Goal: Browse casually: Explore the website without a specific task or goal

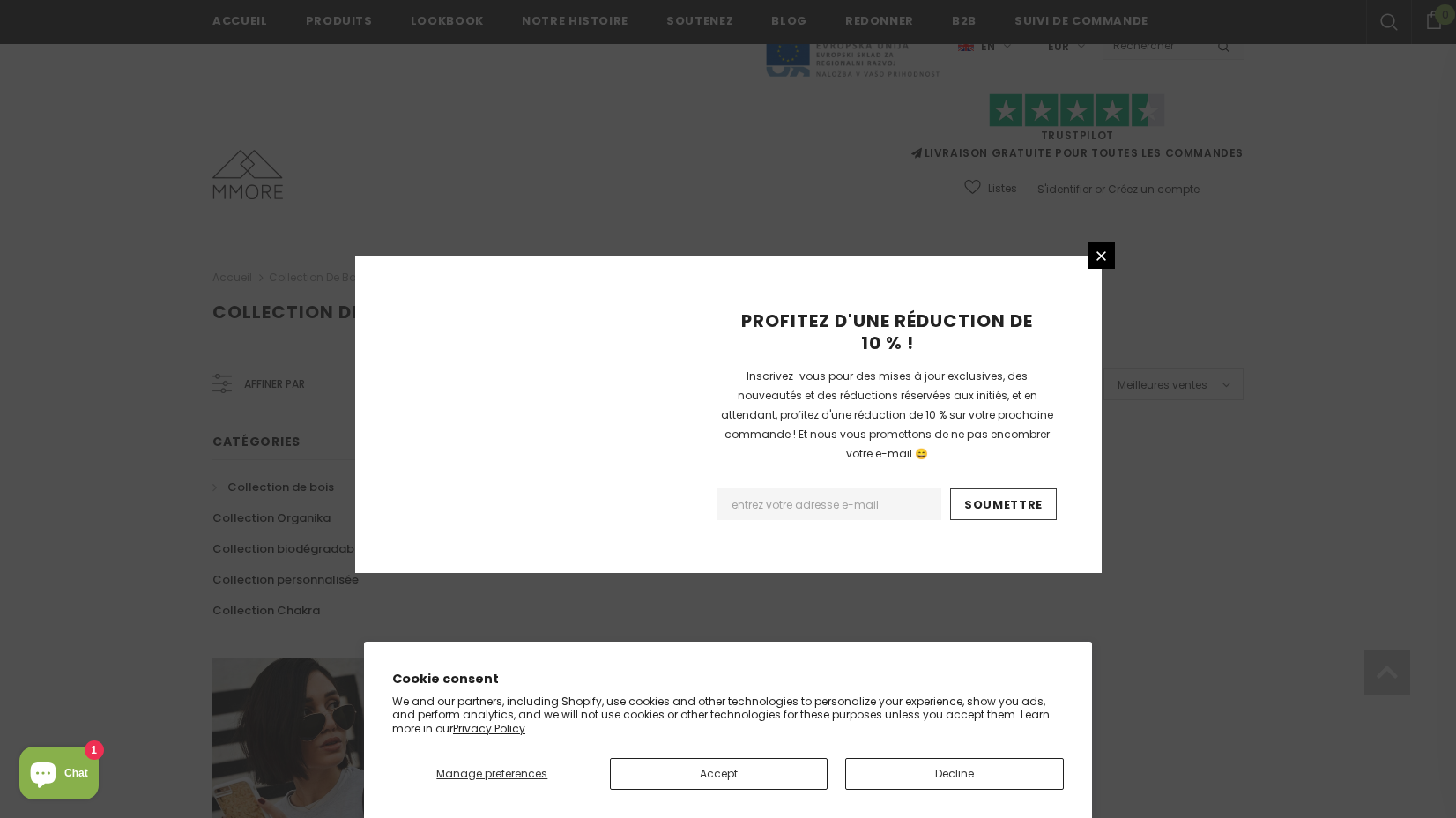
scroll to position [1031, 0]
